Goal: Check status: Check status

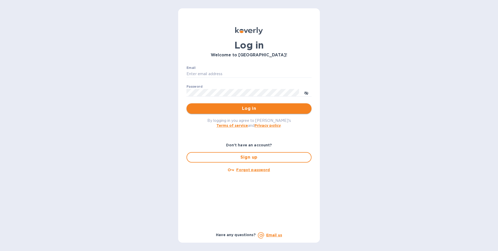
type input "[EMAIL_ADDRESS][DOMAIN_NAME]"
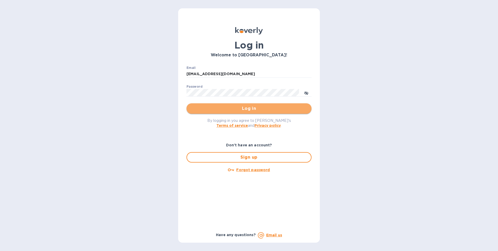
click at [229, 109] on span "Log in" at bounding box center [249, 108] width 117 height 6
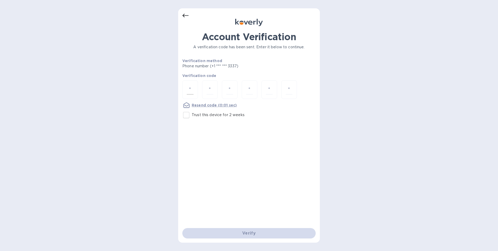
click at [193, 89] on input "number" at bounding box center [190, 90] width 7 height 10
type input "5"
type input "9"
type input "8"
type input "5"
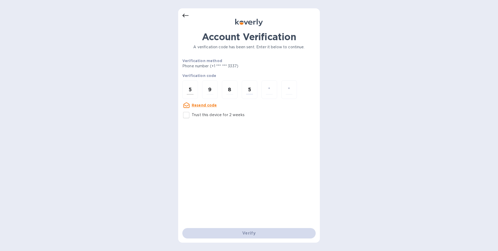
type input "5"
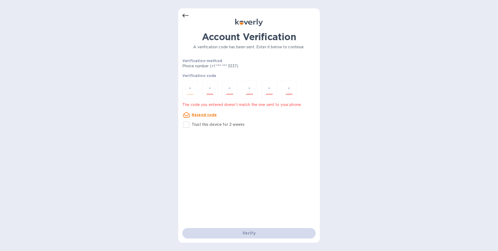
click at [187, 86] on input "number" at bounding box center [190, 90] width 7 height 10
type input "5"
type input "9"
type input "8"
type input "2"
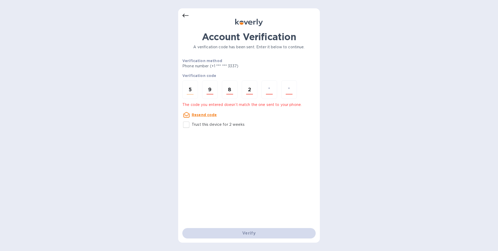
type input "5"
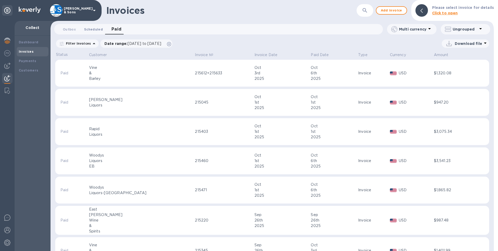
click at [88, 30] on span "Scheduled 0" at bounding box center [93, 29] width 19 height 5
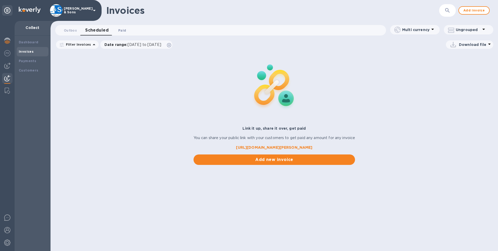
click at [123, 30] on span "Paid 0" at bounding box center [122, 30] width 8 height 5
